Goal: Entertainment & Leisure: Consume media (video, audio)

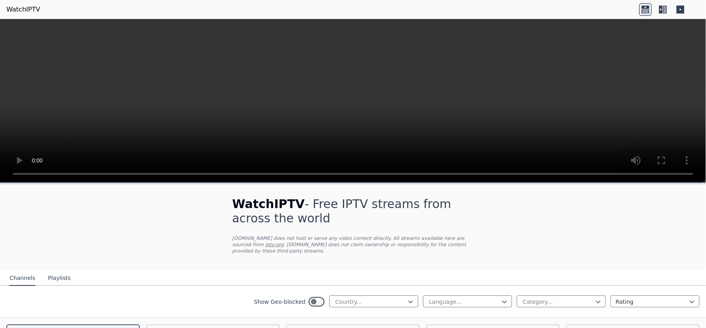
click at [386, 298] on div at bounding box center [371, 302] width 72 height 8
type input "***"
click at [374, 312] on div "[GEOGRAPHIC_DATA]" at bounding box center [373, 319] width 89 height 14
click at [442, 298] on div at bounding box center [464, 302] width 72 height 8
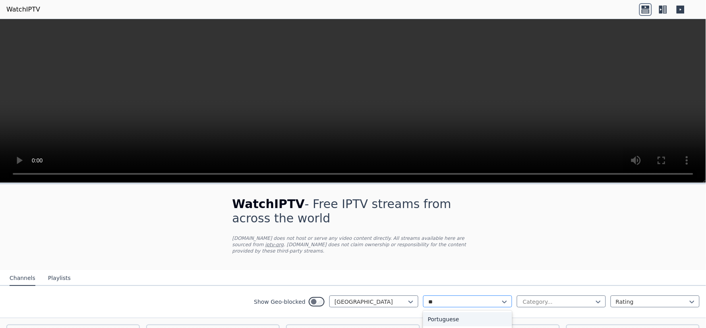
type input "***"
click at [436, 312] on div "Turkish" at bounding box center [467, 319] width 89 height 14
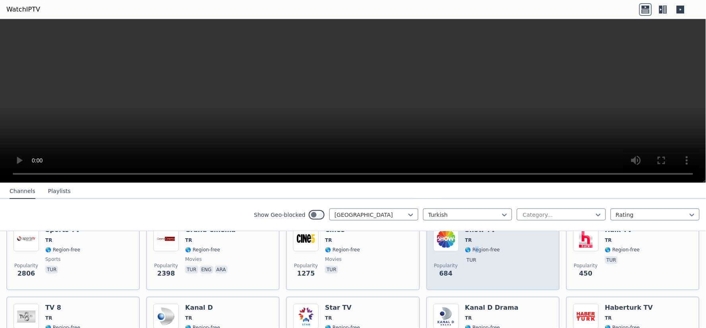
click at [472, 247] on span "🌎 Region-free" at bounding box center [482, 250] width 35 height 6
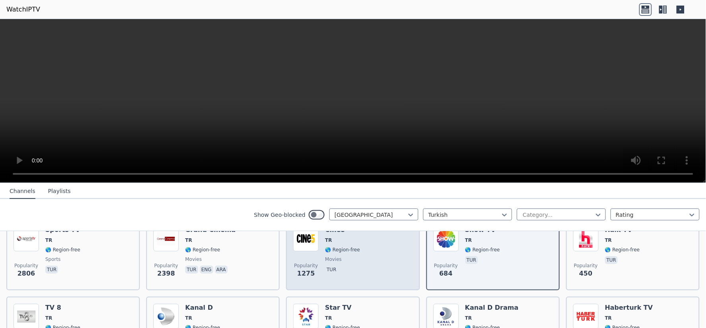
click at [349, 256] on span "movies" at bounding box center [342, 259] width 35 height 6
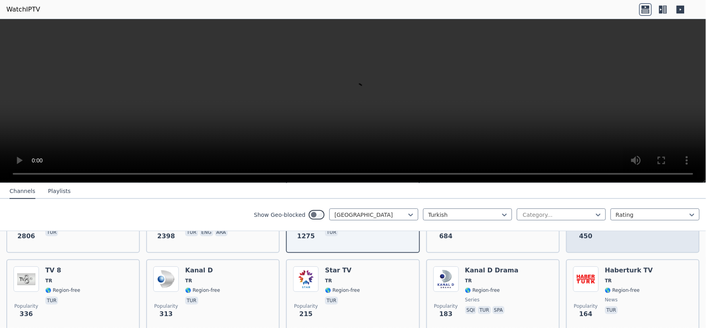
scroll to position [159, 0]
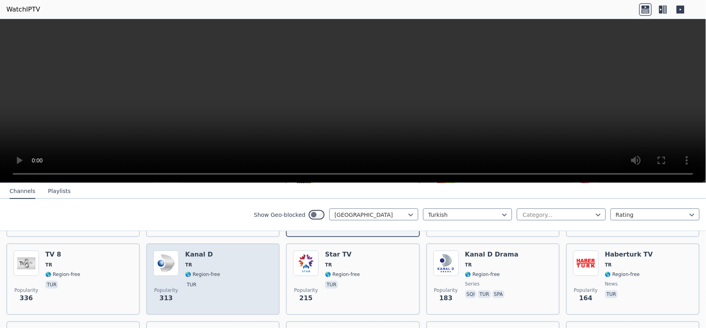
click at [185, 262] on span "TR" at bounding box center [188, 265] width 7 height 6
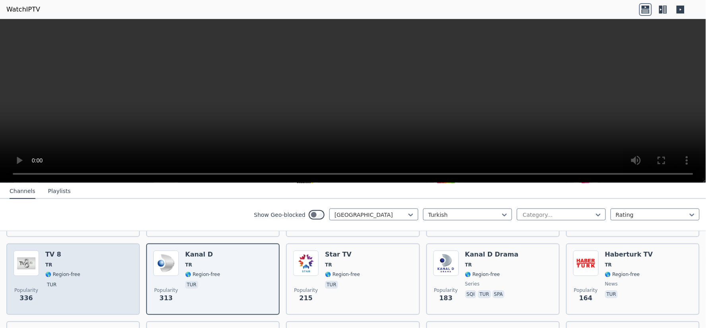
click at [80, 256] on div "Popularity 336 TV 8 TR 🌎 Region-free tur" at bounding box center [73, 279] width 119 height 57
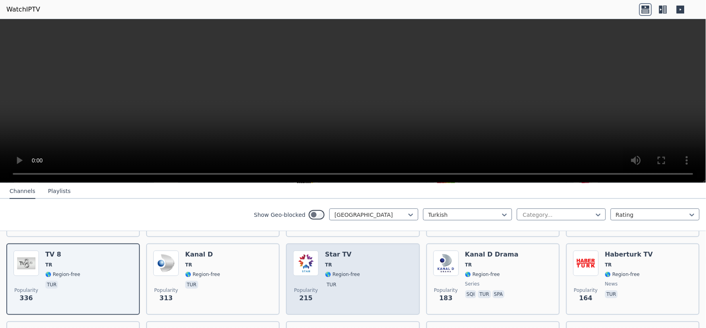
click at [349, 260] on div "Star TV TR 🌎 Region-free tur" at bounding box center [342, 279] width 35 height 57
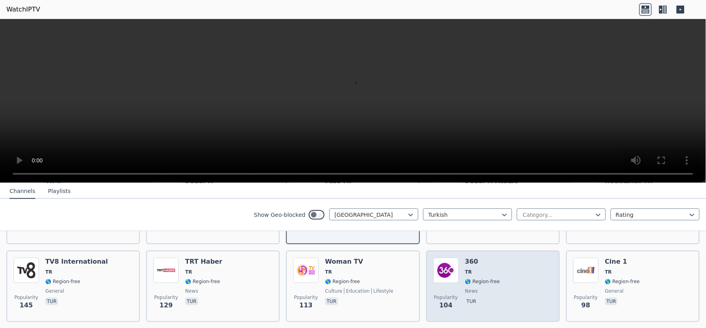
scroll to position [212, 0]
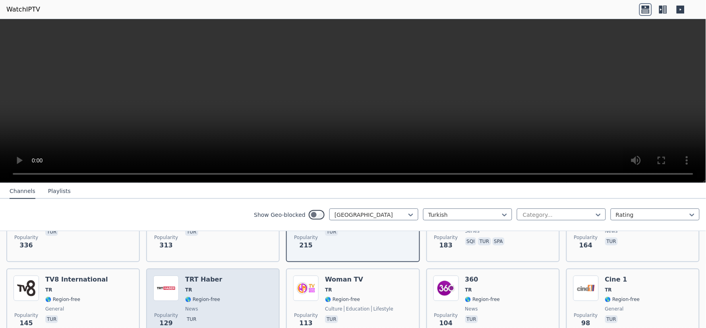
click at [199, 276] on h6 "TRT Haber" at bounding box center [203, 280] width 37 height 8
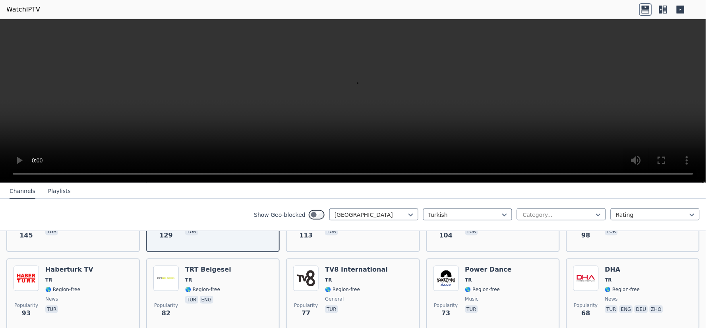
scroll to position [318, 0]
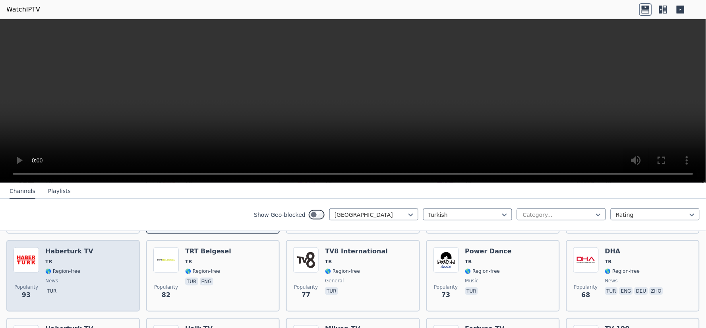
click at [72, 248] on h6 "Haberturk TV" at bounding box center [69, 252] width 48 height 8
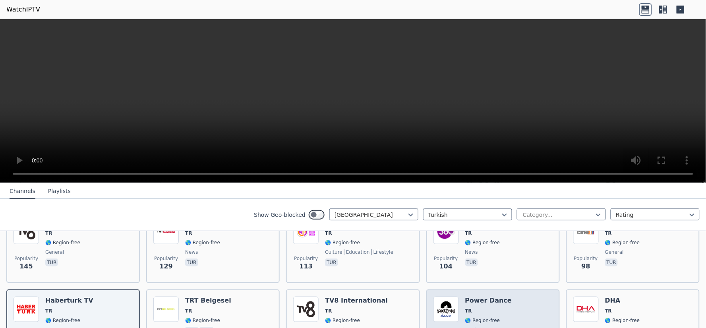
scroll to position [212, 0]
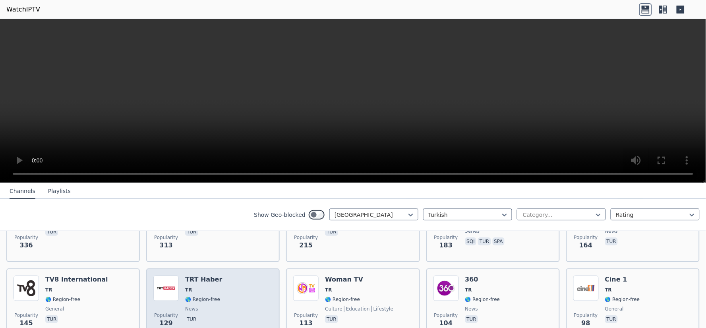
click at [197, 296] on span "🌎 Region-free" at bounding box center [202, 299] width 35 height 6
